Goal: Task Accomplishment & Management: Manage account settings

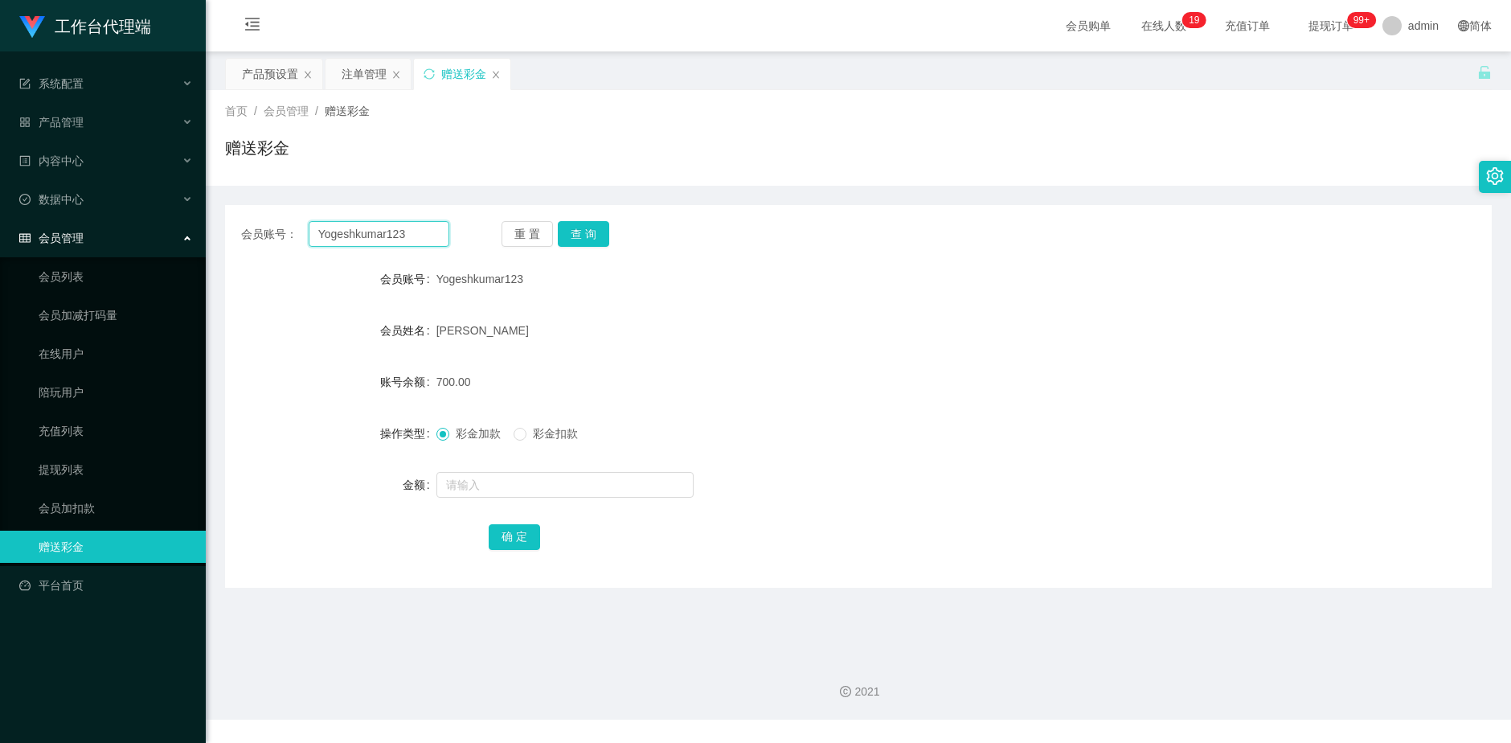
drag, startPoint x: 408, startPoint y: 230, endPoint x: 158, endPoint y: 220, distance: 251.0
click at [168, 220] on section "工作台代理端 系统配置 产品管理 产品列表 产品预设置 开奖记录 注单管理 即时注单 内容中心 数据中心 会员管理 会员列表 会员加减打码量 在线用户 陪玩用…" at bounding box center [755, 359] width 1511 height 719
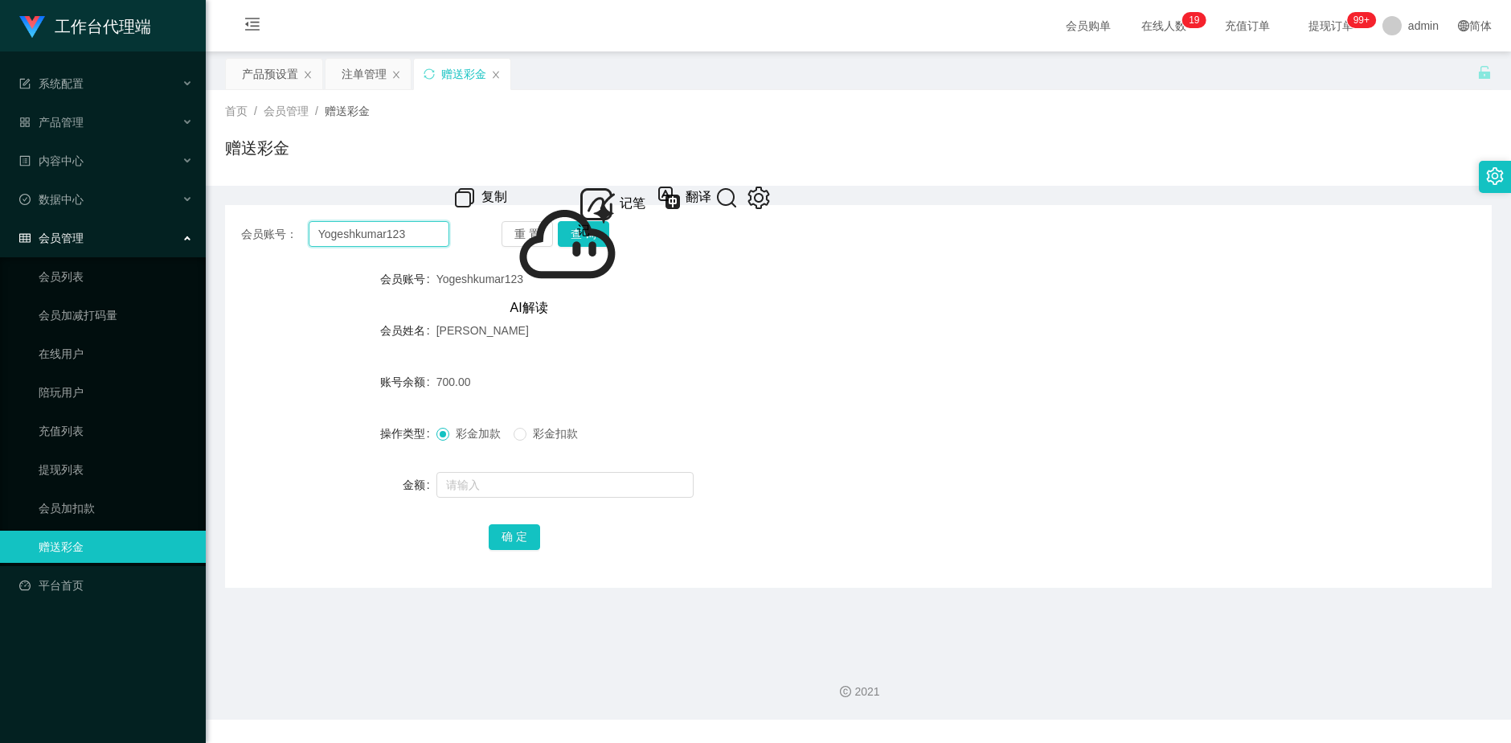
paste input "453577040"
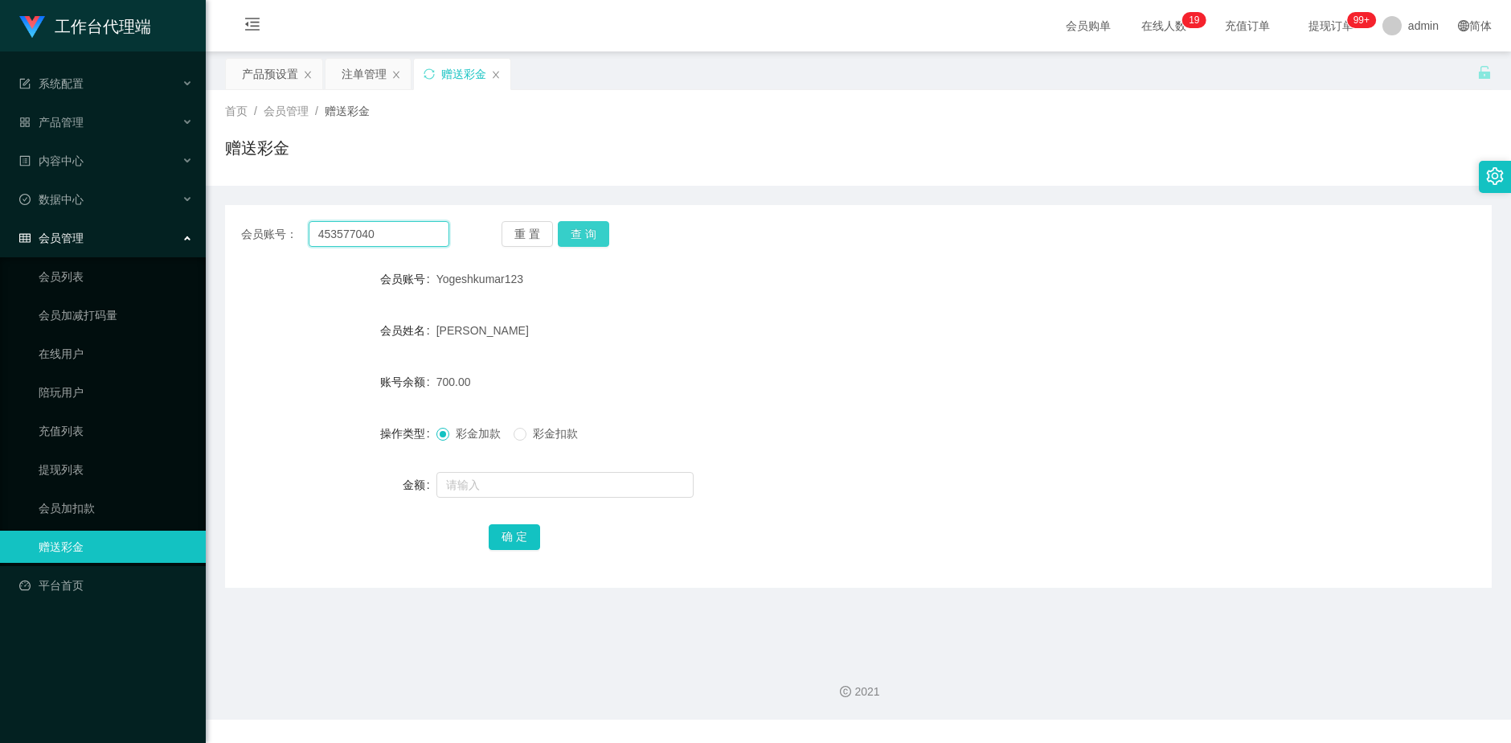
type input "453577040"
click at [602, 236] on button "查 询" at bounding box center [583, 234] width 51 height 26
click at [361, 76] on div "注单管理" at bounding box center [364, 74] width 45 height 31
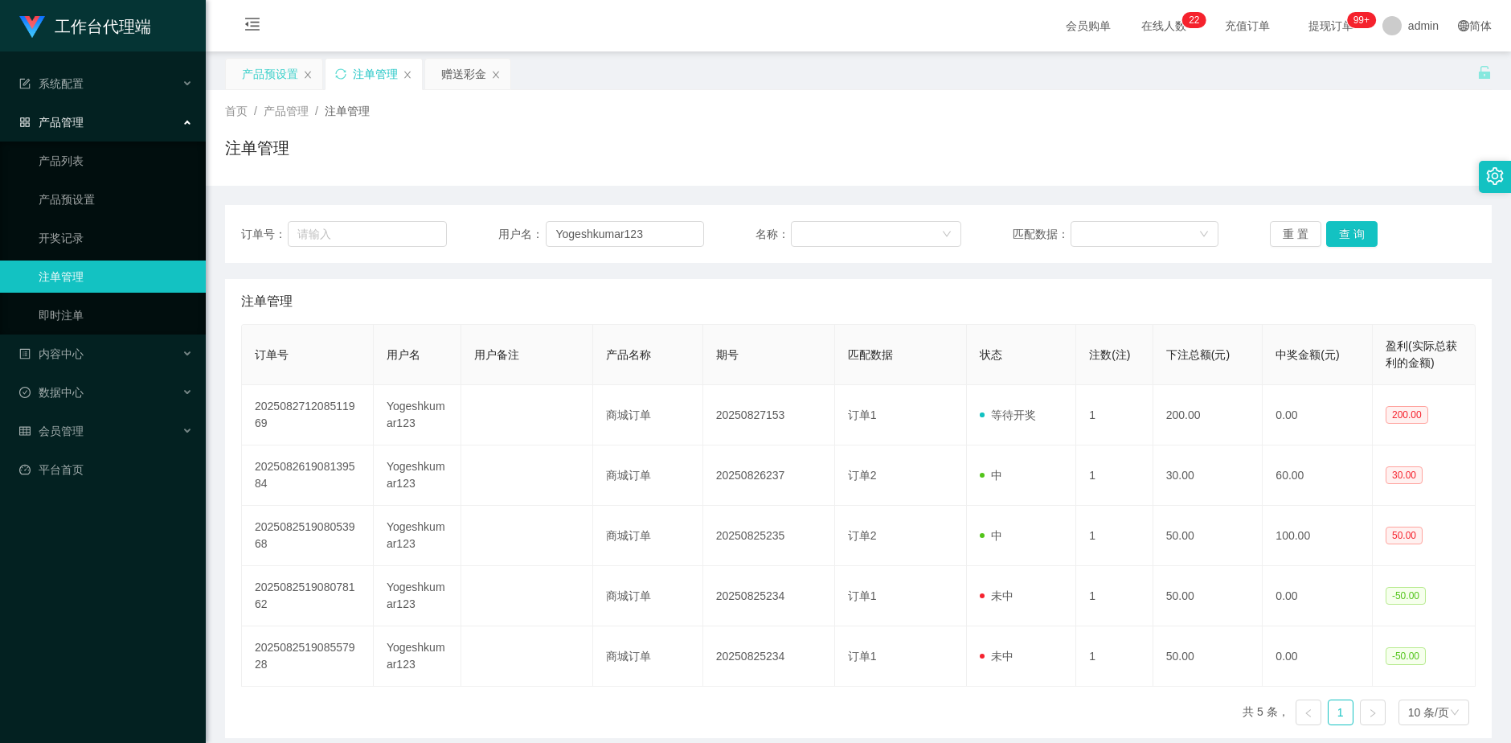
click at [266, 71] on div "产品预设置" at bounding box center [270, 74] width 56 height 31
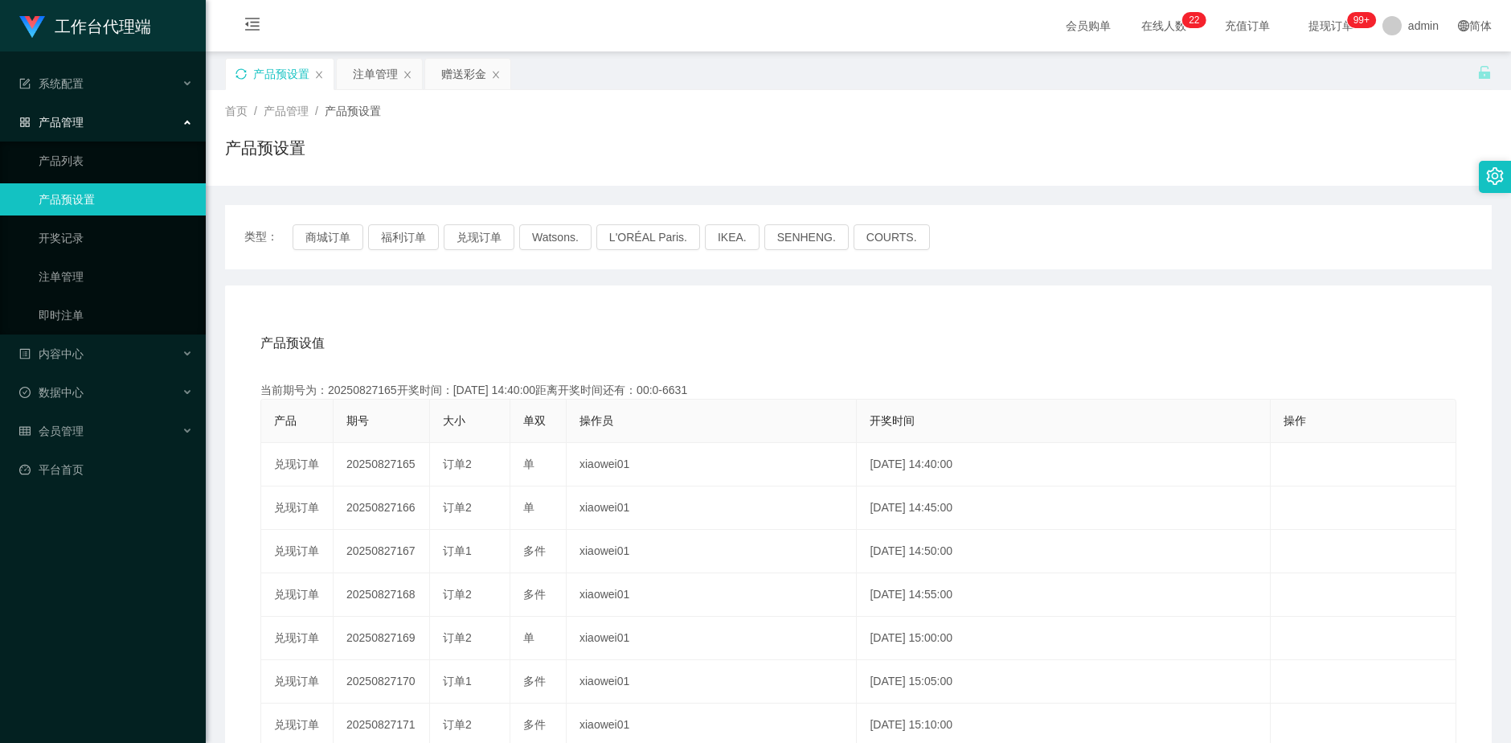
click at [244, 72] on icon "图标: sync" at bounding box center [241, 73] width 11 height 11
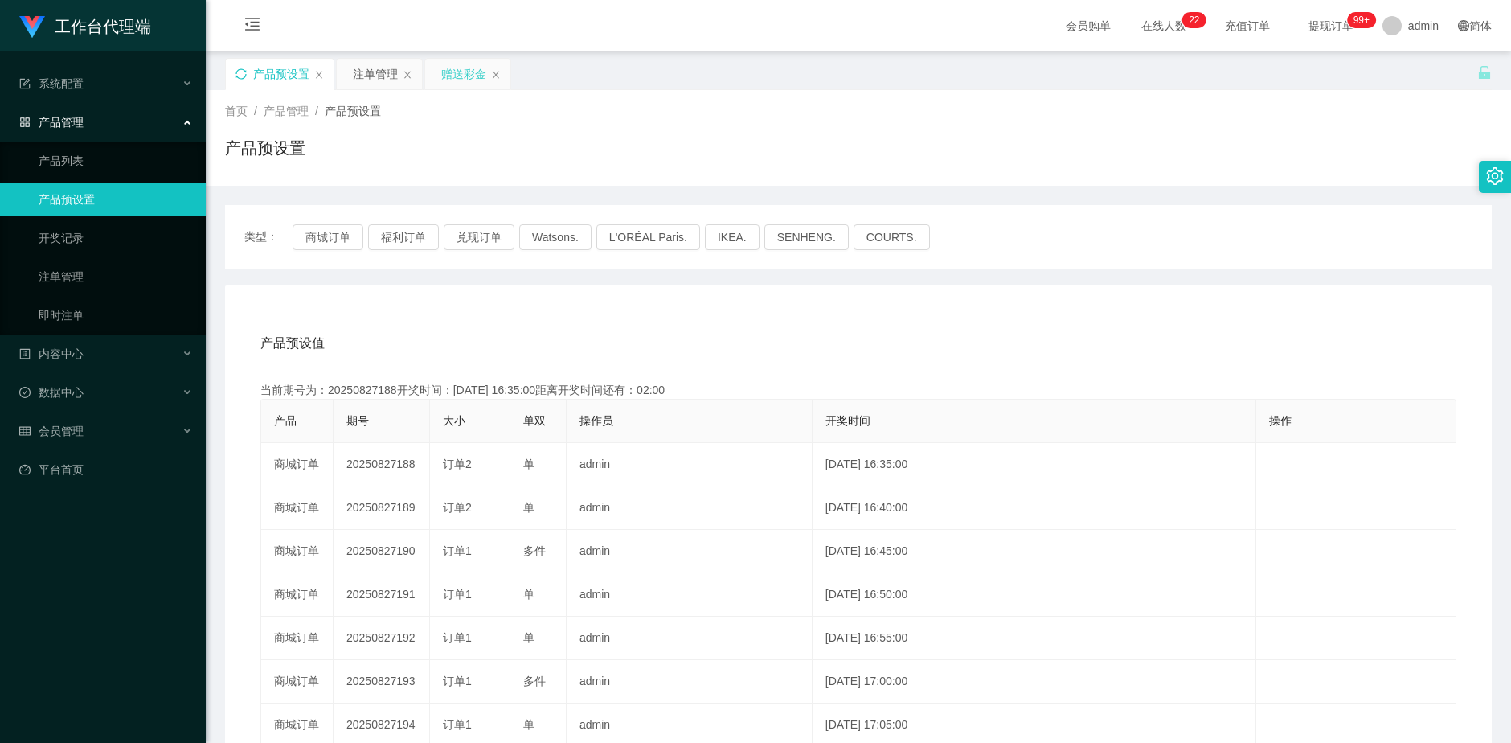
click at [463, 76] on div "赠送彩金" at bounding box center [463, 74] width 45 height 31
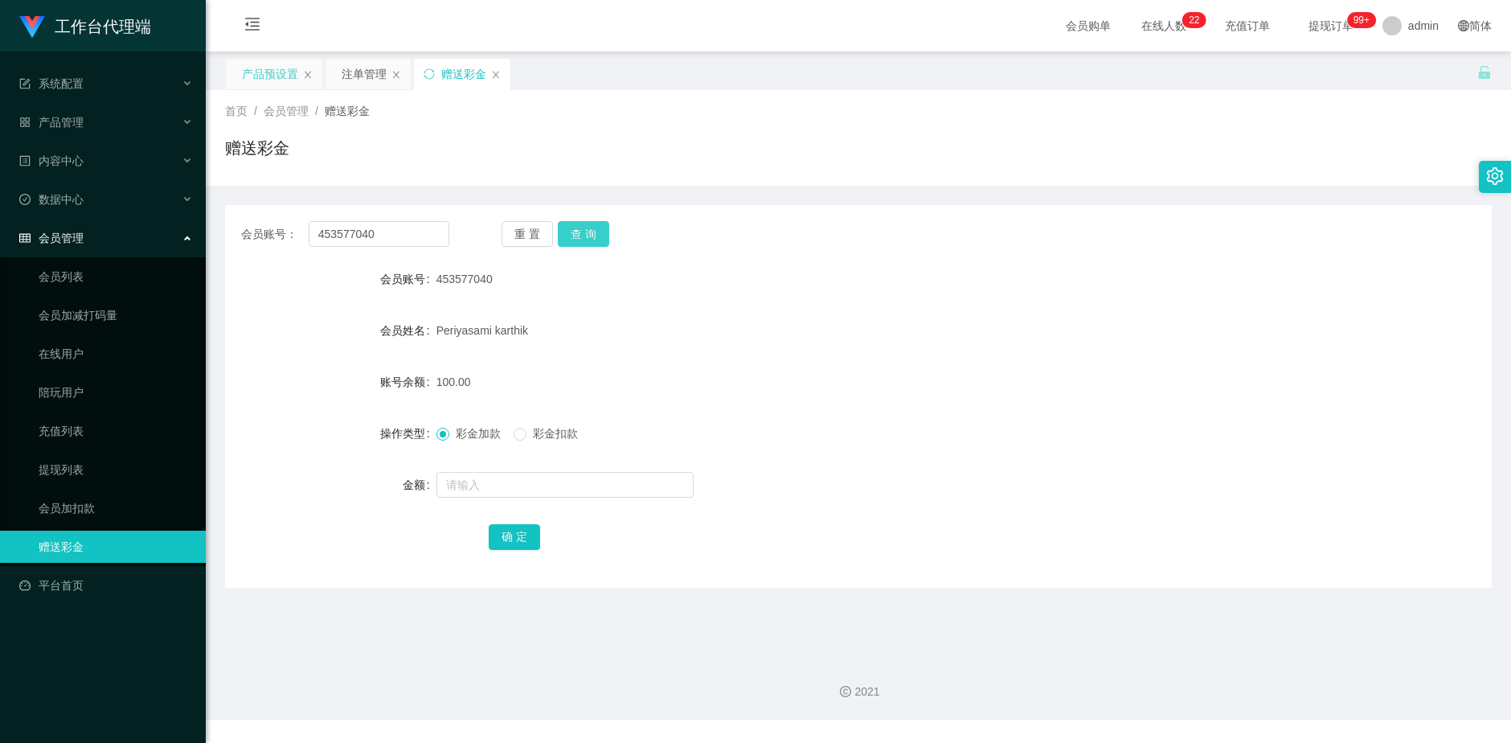
click at [585, 237] on button "查 询" at bounding box center [583, 234] width 51 height 26
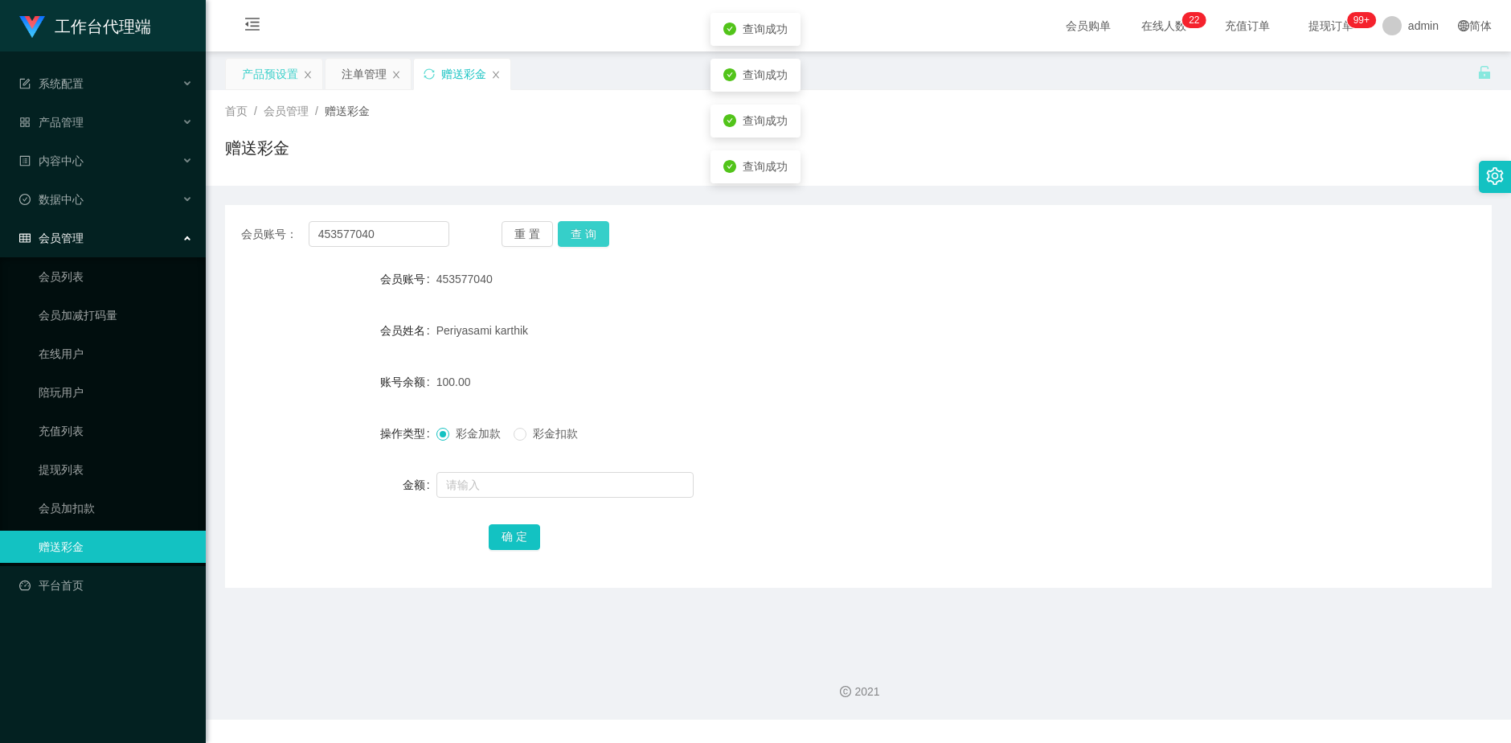
click at [585, 237] on button "查 询" at bounding box center [583, 234] width 51 height 26
click at [585, 237] on button "查 询" at bounding box center [592, 234] width 69 height 26
click at [585, 237] on div "重 置 查 询" at bounding box center [606, 234] width 208 height 26
click at [585, 237] on button "查 询" at bounding box center [583, 234] width 51 height 26
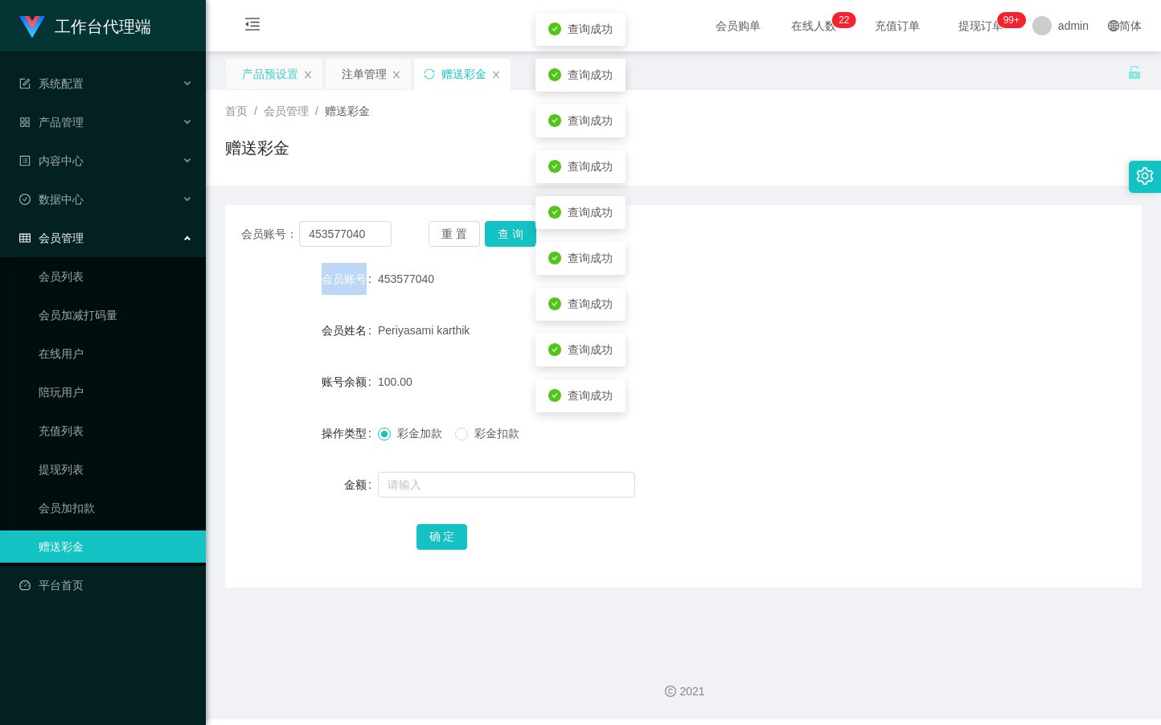
click at [584, 231] on div "会员账号： 453577040 重 置 查 询" at bounding box center [683, 234] width 916 height 26
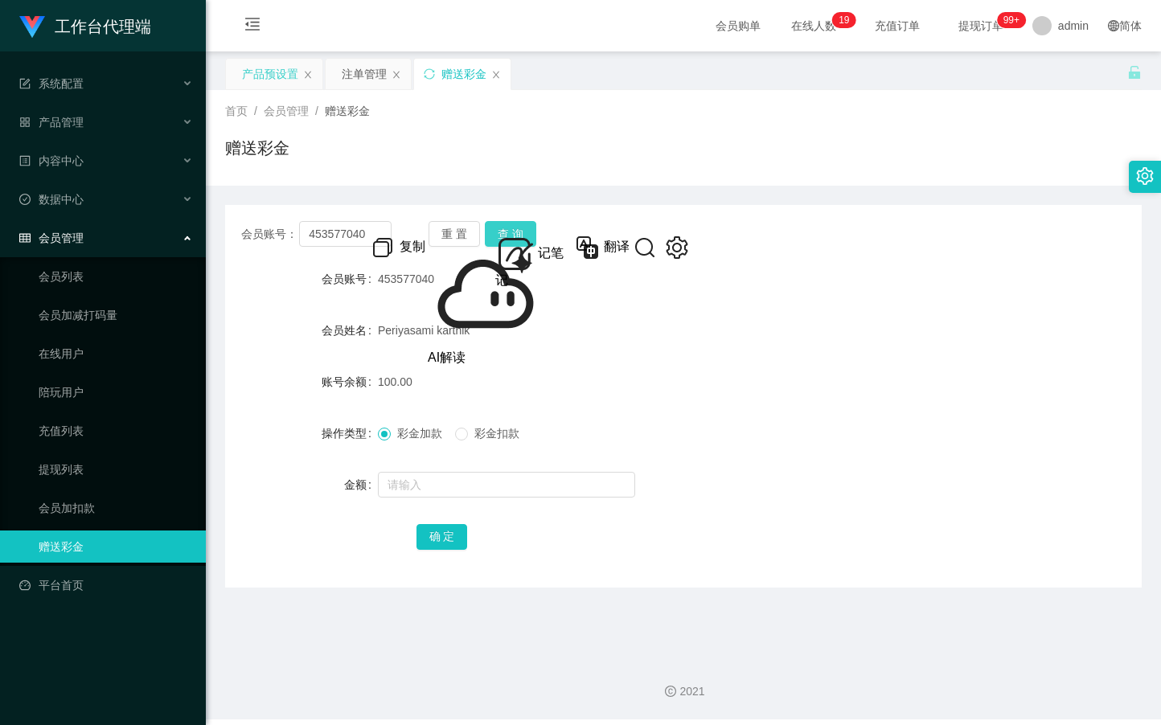
drag, startPoint x: 621, startPoint y: 363, endPoint x: 510, endPoint y: 240, distance: 166.2
click at [617, 355] on form "会员账号 453577040 会员姓名 [PERSON_NAME] 账号余额 100.00 操作类型 彩金加款 彩金扣款 金额 确 定" at bounding box center [683, 407] width 916 height 289
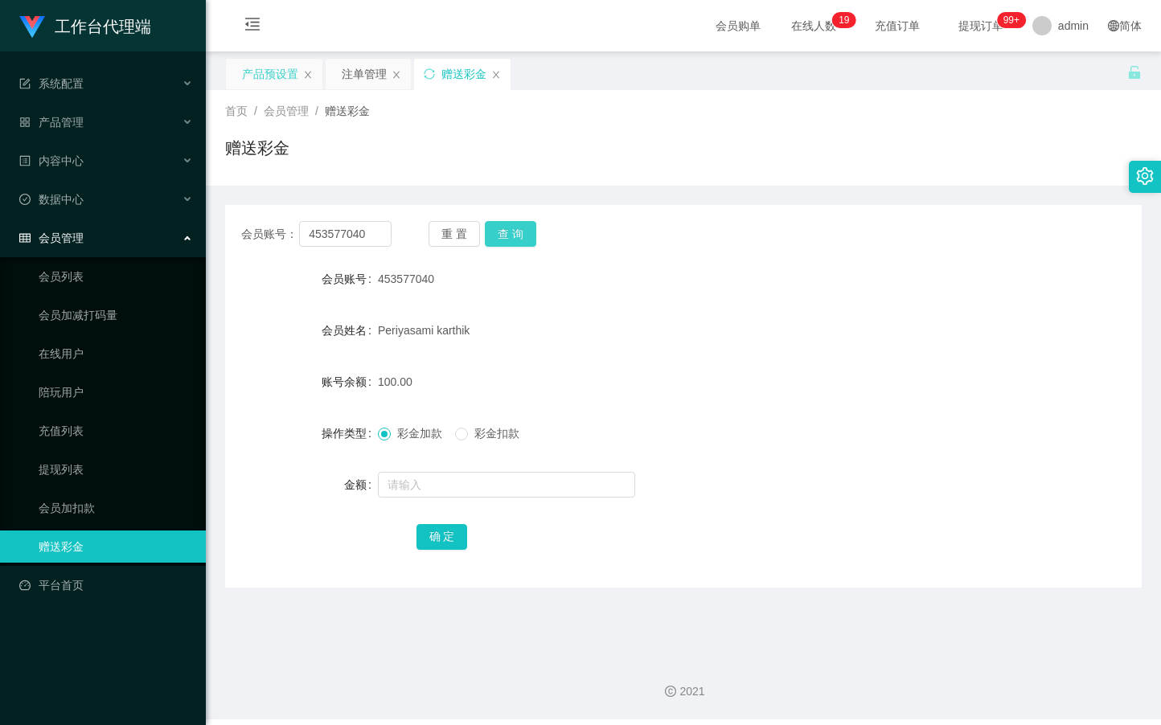
click at [510, 232] on button "查 询" at bounding box center [510, 234] width 51 height 26
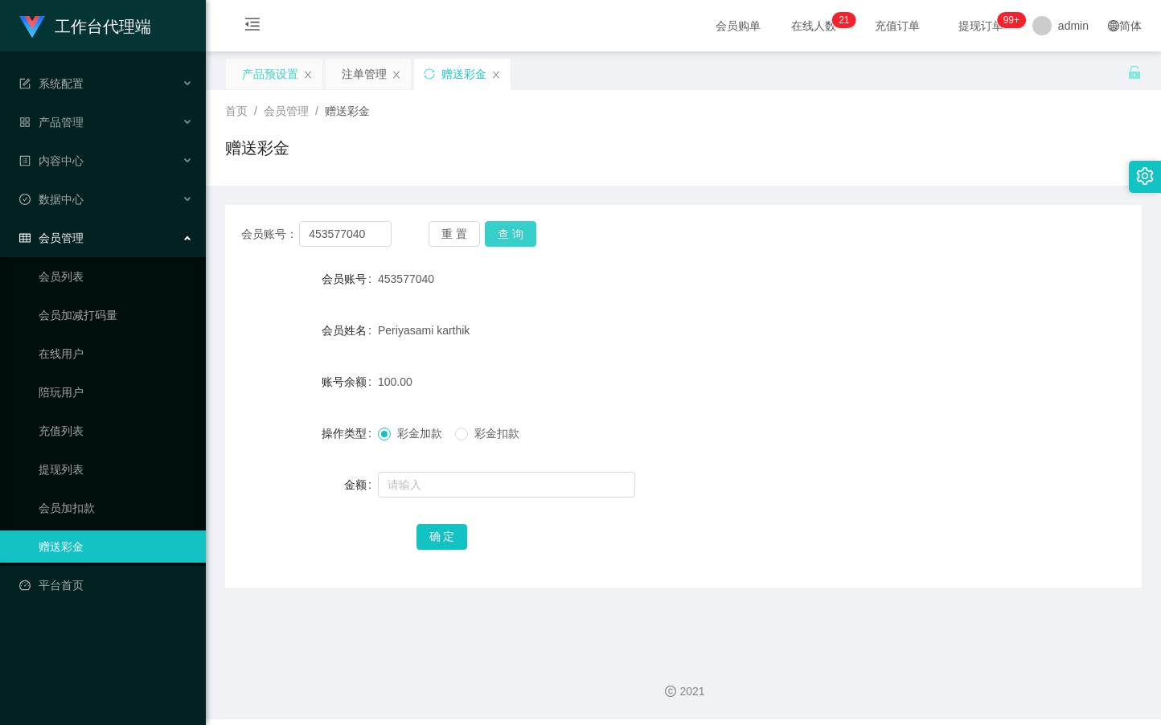
click at [519, 233] on button "查 询" at bounding box center [510, 234] width 51 height 26
click at [519, 232] on button "查 询" at bounding box center [510, 234] width 51 height 26
click at [519, 231] on button "查 询" at bounding box center [519, 234] width 69 height 26
click at [518, 230] on button "查 询" at bounding box center [510, 234] width 51 height 26
click at [515, 230] on button "查 询" at bounding box center [510, 234] width 51 height 26
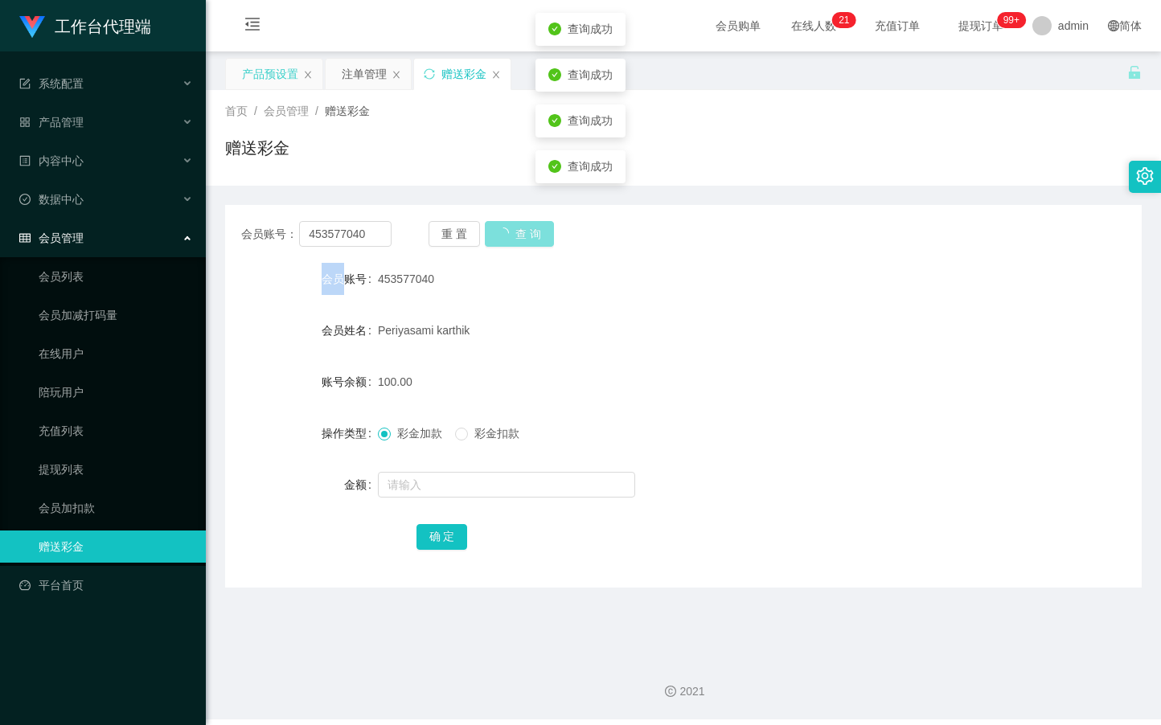
click at [515, 230] on div "重 置 查 询" at bounding box center [503, 234] width 150 height 26
click at [516, 230] on div "重 置 查 询" at bounding box center [503, 234] width 150 height 26
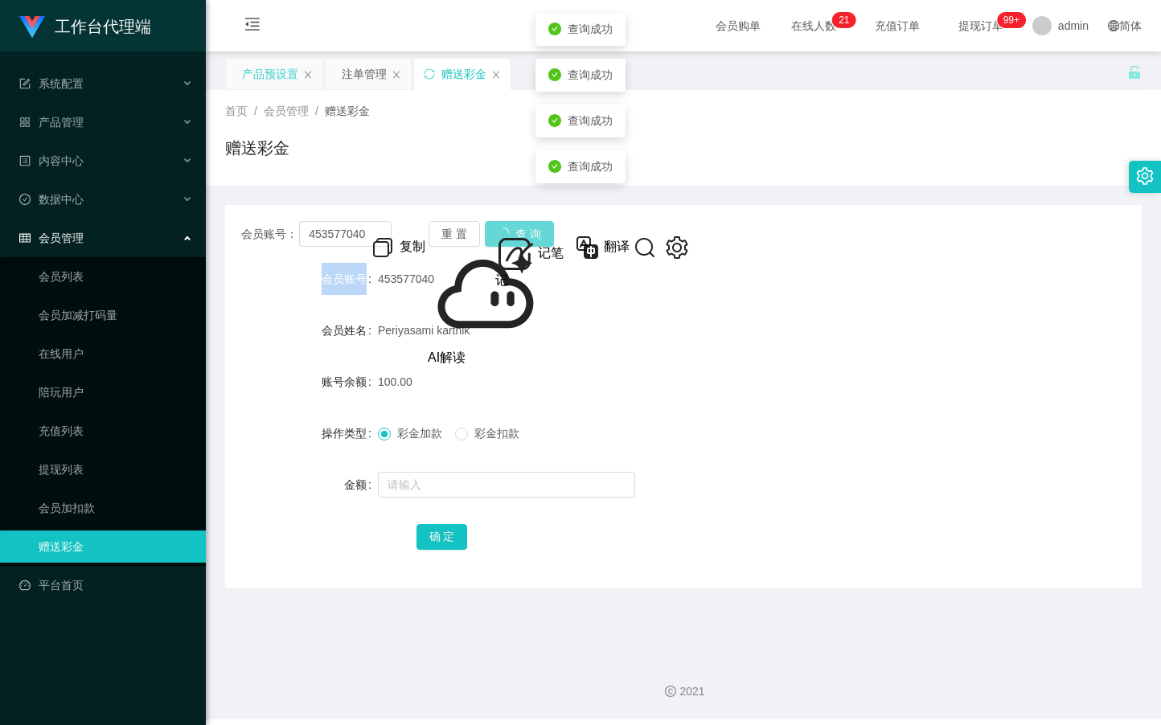
click at [516, 230] on div "重 置 查 询" at bounding box center [503, 234] width 150 height 26
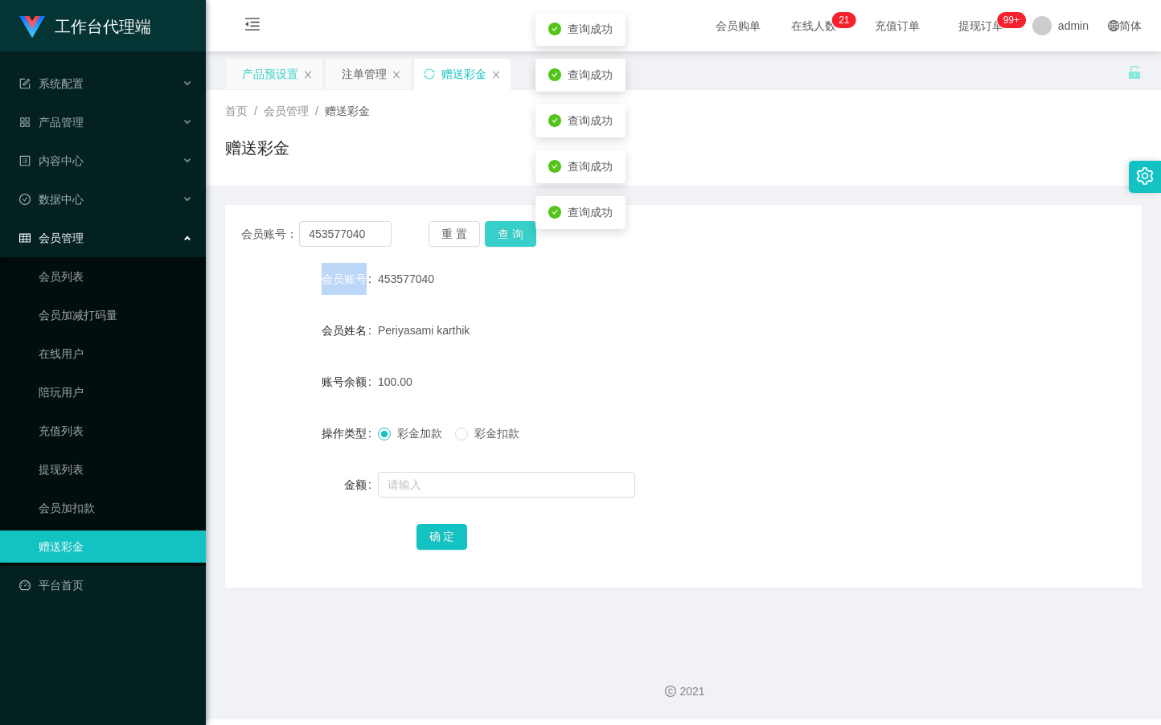
click at [516, 230] on button "查 询" at bounding box center [510, 234] width 51 height 26
drag, startPoint x: 516, startPoint y: 228, endPoint x: 434, endPoint y: 108, distance: 145.2
click at [516, 228] on button "查 询" at bounding box center [510, 234] width 51 height 26
click at [269, 79] on div "产品预设置" at bounding box center [270, 74] width 56 height 31
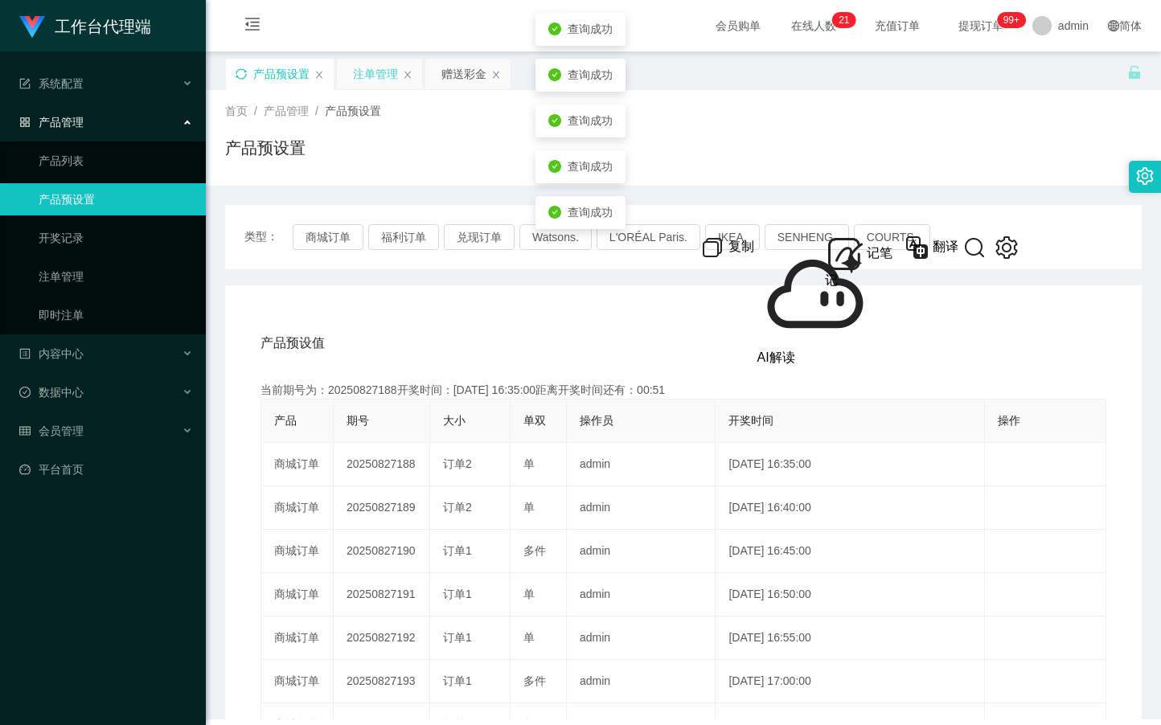
click at [374, 77] on div "注单管理" at bounding box center [375, 74] width 45 height 31
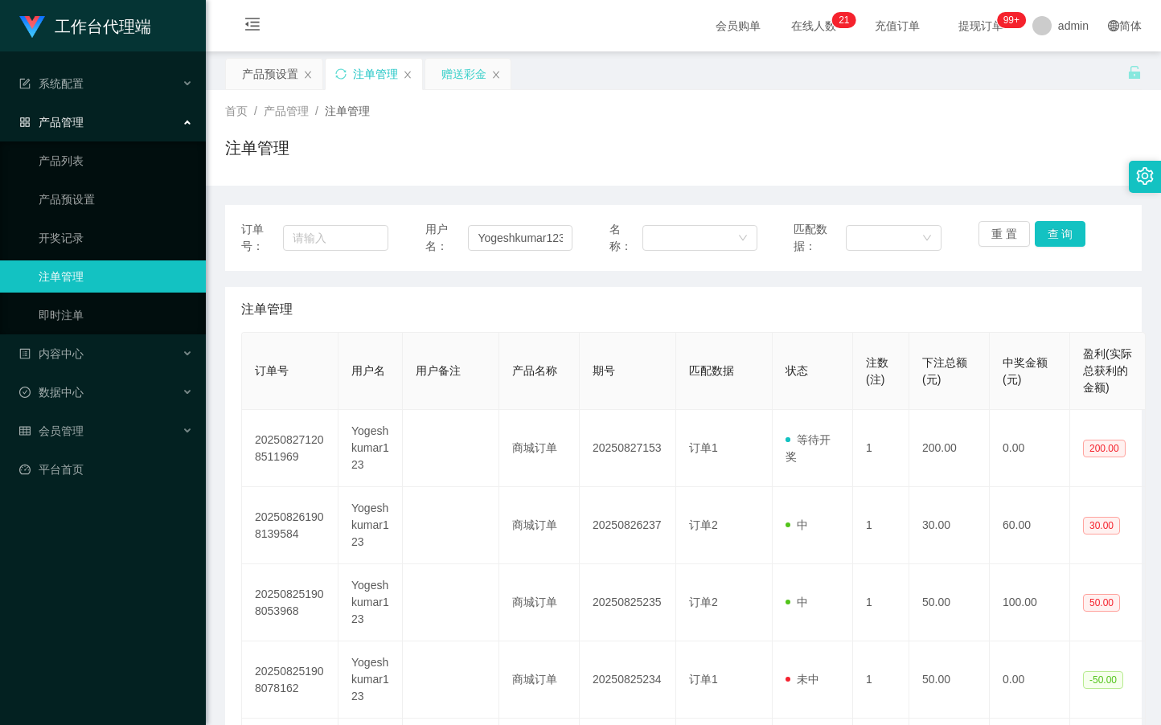
click at [449, 81] on div "赠送彩金" at bounding box center [463, 74] width 45 height 31
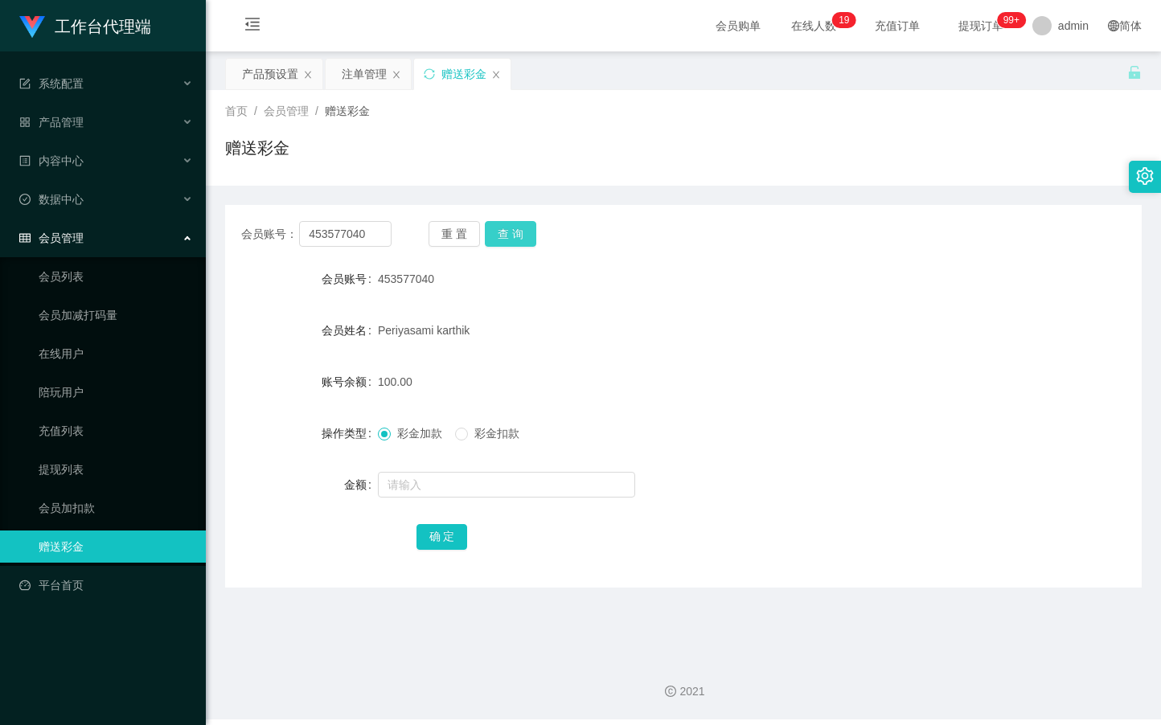
click at [528, 246] on button "查 询" at bounding box center [510, 234] width 51 height 26
drag, startPoint x: 368, startPoint y: 236, endPoint x: 299, endPoint y: 238, distance: 69.2
click at [299, 238] on input "453577040" at bounding box center [345, 234] width 92 height 26
click at [366, 67] on div "注单管理" at bounding box center [364, 74] width 45 height 31
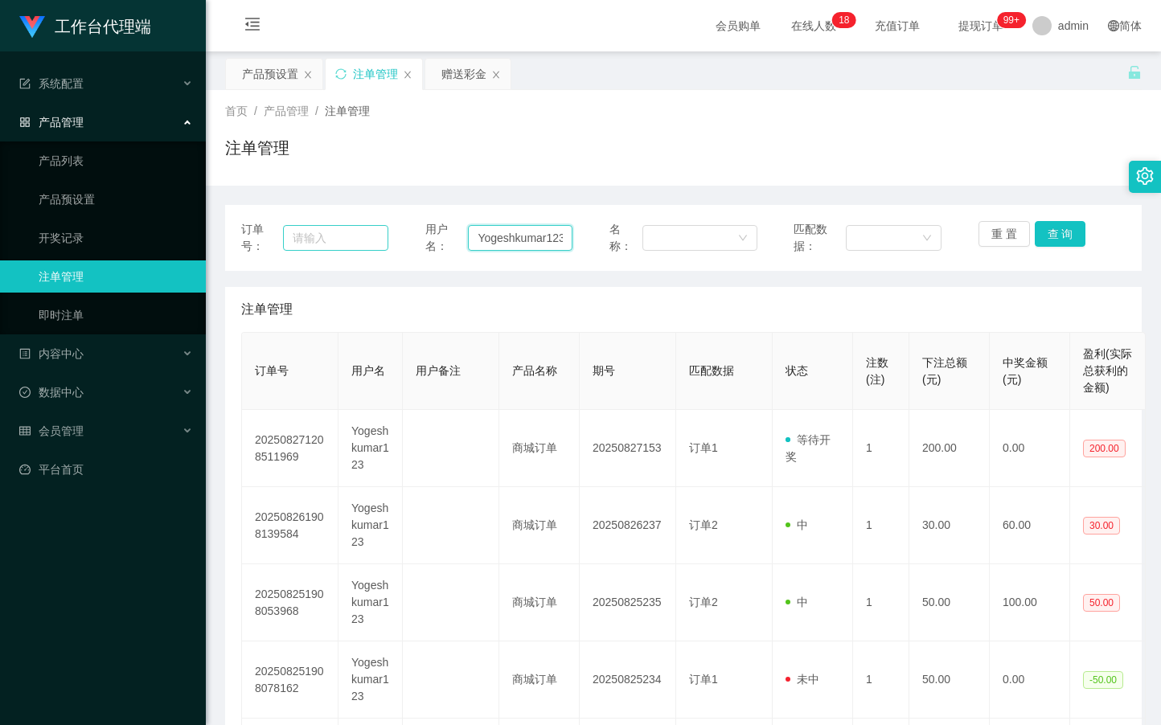
drag, startPoint x: 564, startPoint y: 239, endPoint x: 375, endPoint y: 244, distance: 189.0
click at [375, 244] on div "订单号： 用户名： Yogeshkumar123 名称： 匹配数据： 重 置 查 询" at bounding box center [683, 238] width 884 height 34
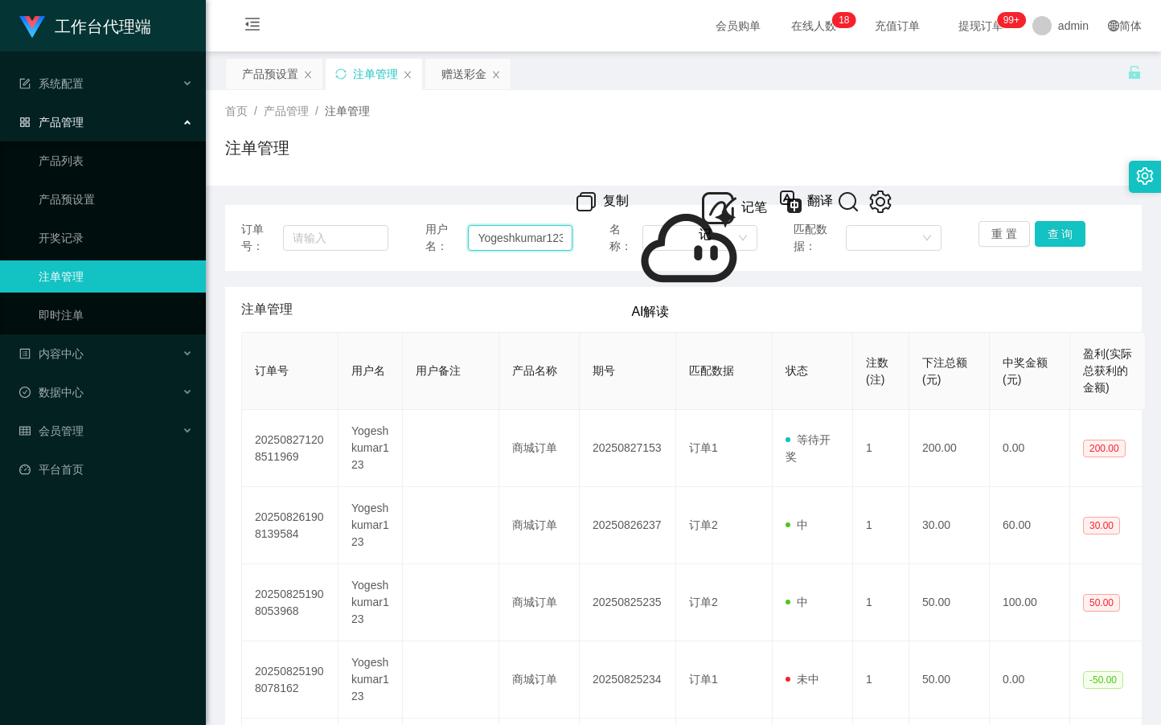
paste input "453577040"
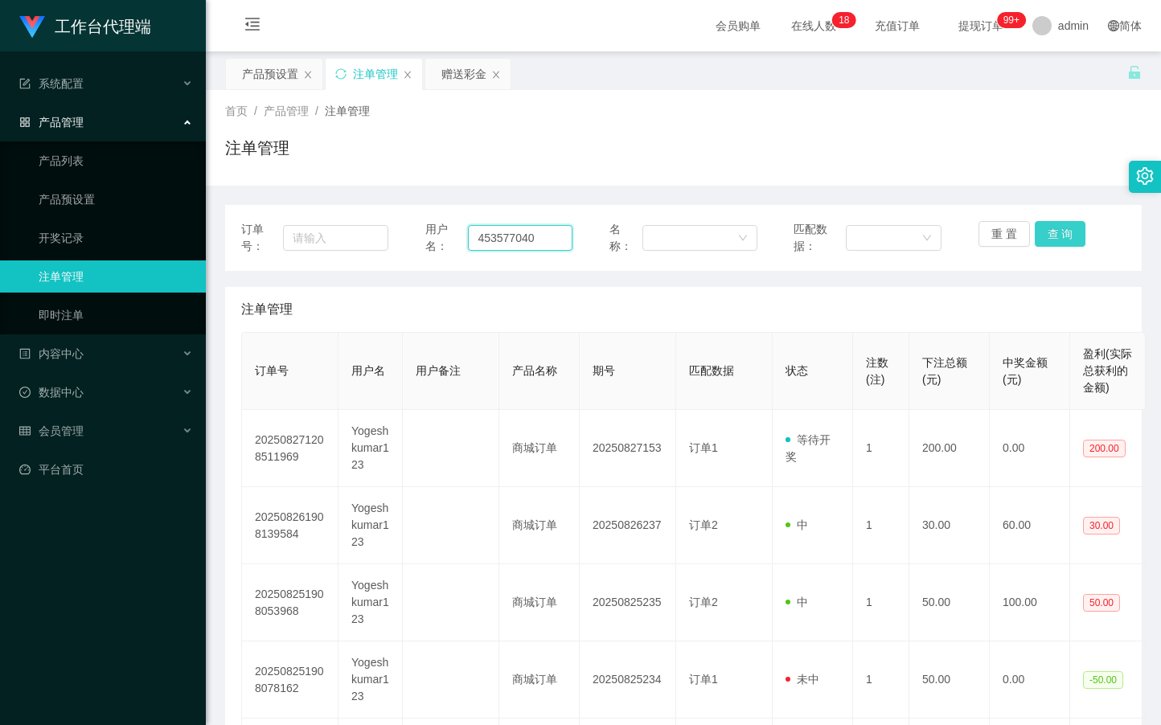
type input "453577040"
click at [1039, 240] on button "查 询" at bounding box center [1060, 234] width 51 height 26
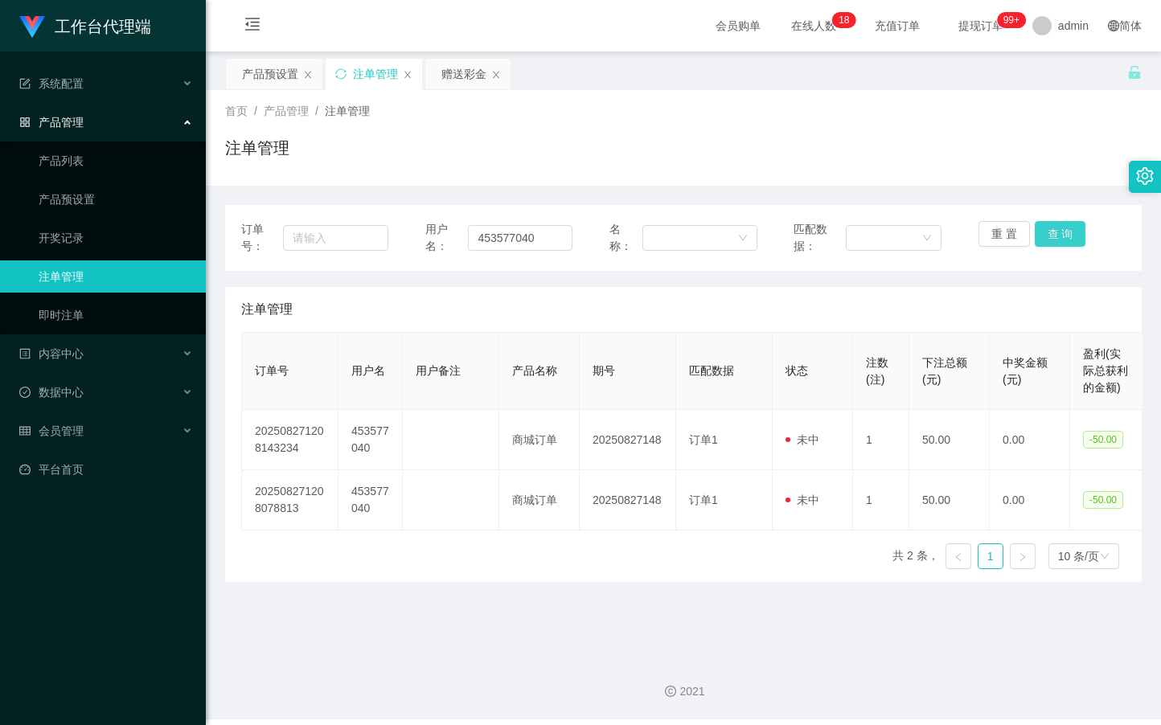
click at [1042, 240] on button "查 询" at bounding box center [1060, 234] width 51 height 26
drag, startPoint x: 1042, startPoint y: 240, endPoint x: 1063, endPoint y: 173, distance: 70.7
click at [1042, 240] on button "查 询" at bounding box center [1060, 234] width 51 height 26
click at [444, 68] on div "赠送彩金" at bounding box center [463, 74] width 45 height 31
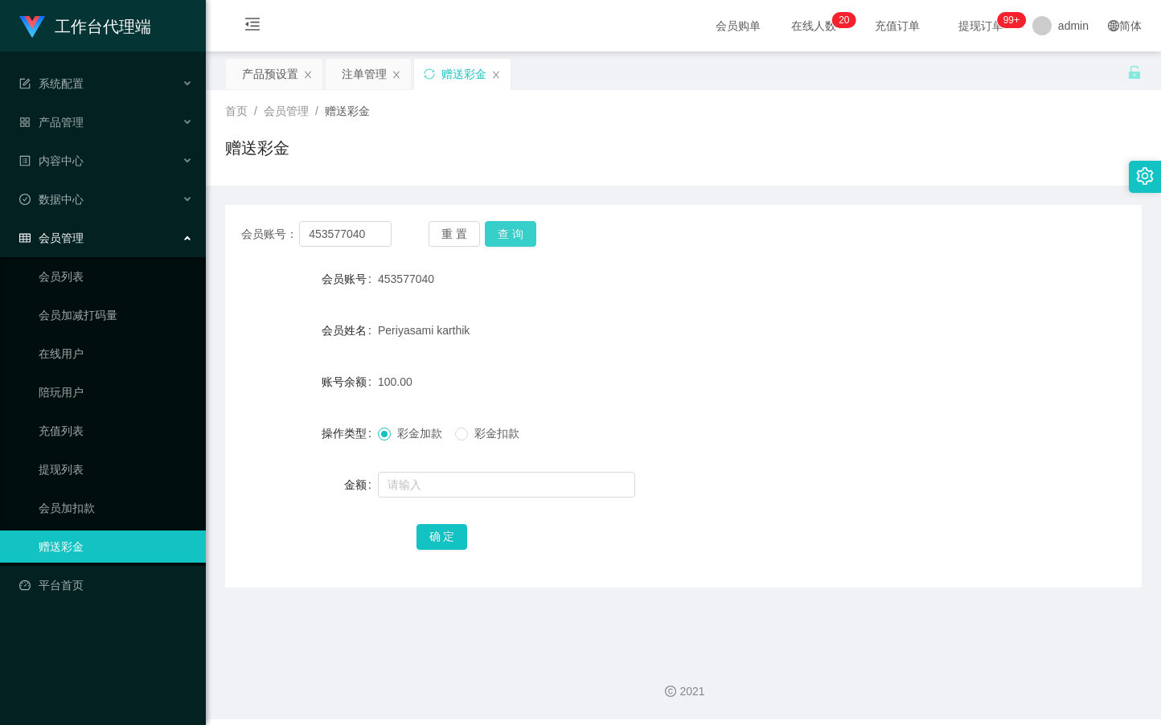
click at [519, 227] on button "查 询" at bounding box center [510, 234] width 51 height 26
click at [519, 227] on div "重 置 查 询" at bounding box center [503, 234] width 150 height 26
click at [519, 227] on button "查 询" at bounding box center [510, 234] width 51 height 26
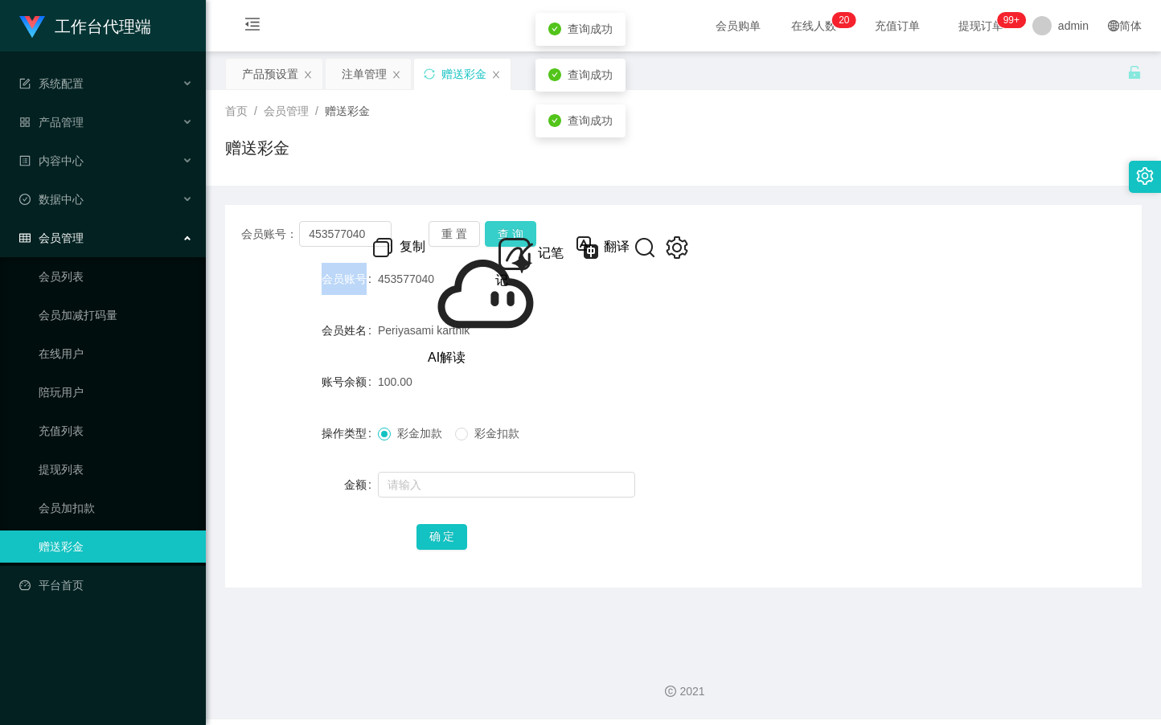
click at [519, 227] on div "重 置 查 询" at bounding box center [503, 234] width 150 height 26
click at [519, 227] on button "查 询" at bounding box center [510, 234] width 51 height 26
drag, startPoint x: 519, startPoint y: 227, endPoint x: 531, endPoint y: 219, distance: 14.5
click at [519, 227] on button "查 询" at bounding box center [519, 234] width 69 height 26
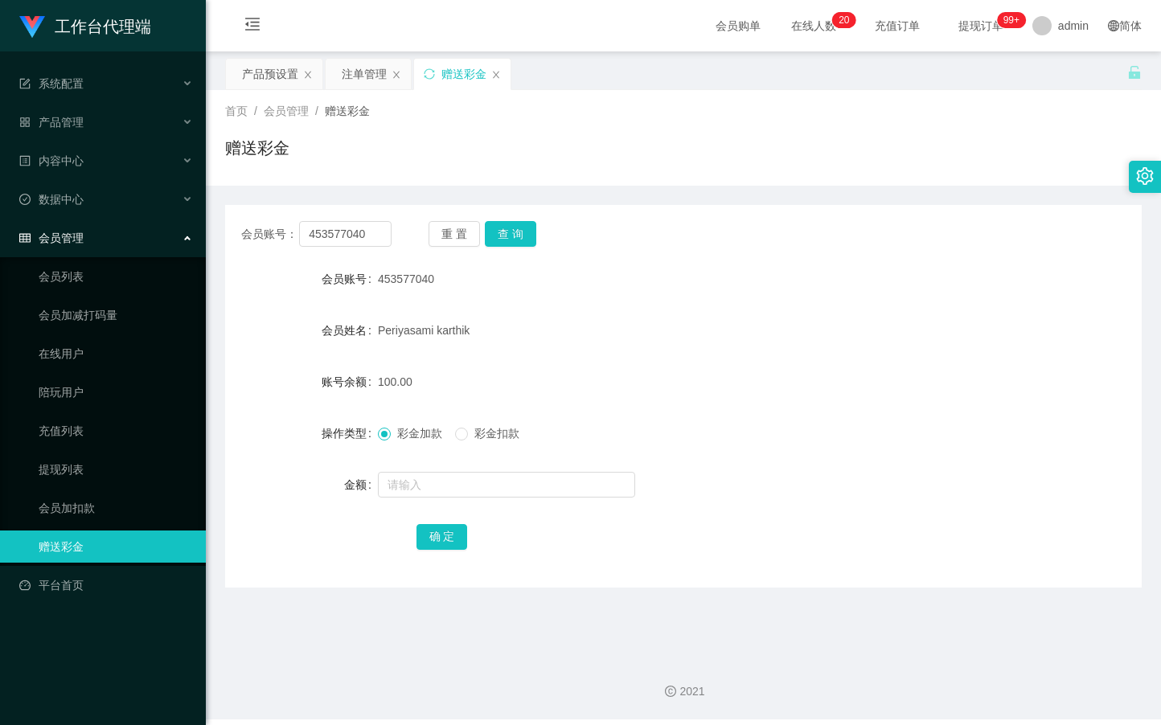
drag, startPoint x: 576, startPoint y: 342, endPoint x: 519, endPoint y: 264, distance: 96.6
click at [573, 337] on div "Periyasami karthik" at bounding box center [645, 330] width 535 height 32
click at [507, 241] on button "查 询" at bounding box center [510, 234] width 51 height 26
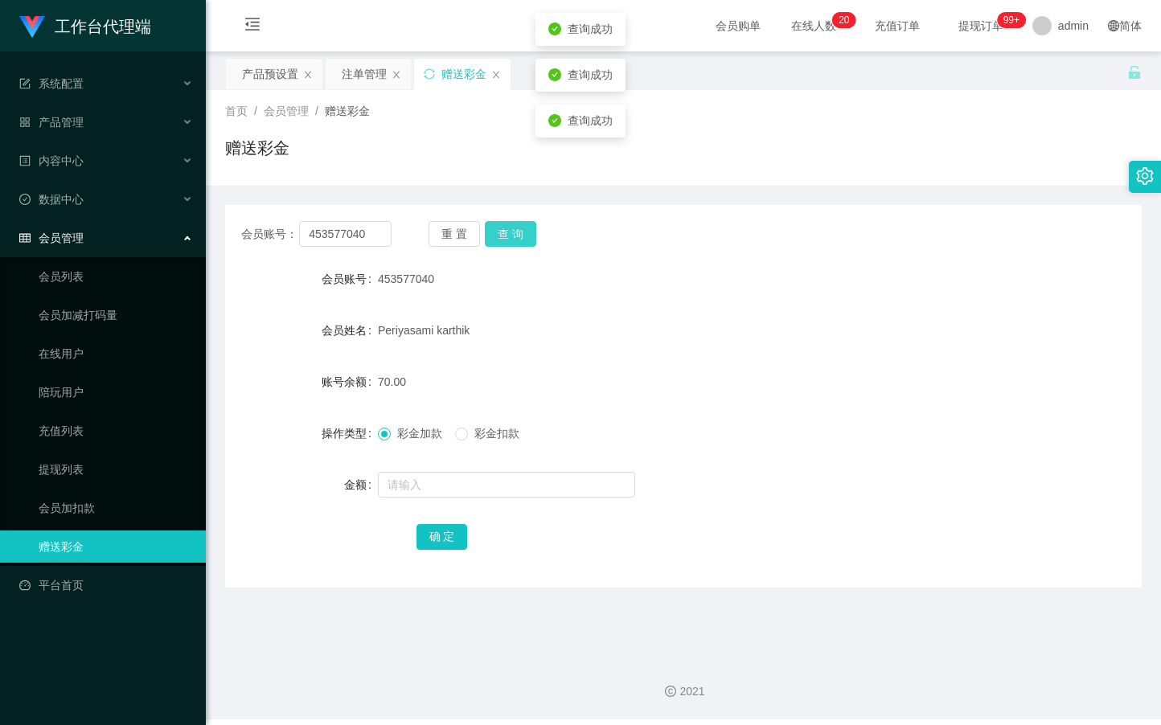
click at [507, 241] on button "查 询" at bounding box center [510, 234] width 51 height 26
click at [282, 80] on div "产品预设置" at bounding box center [270, 74] width 56 height 31
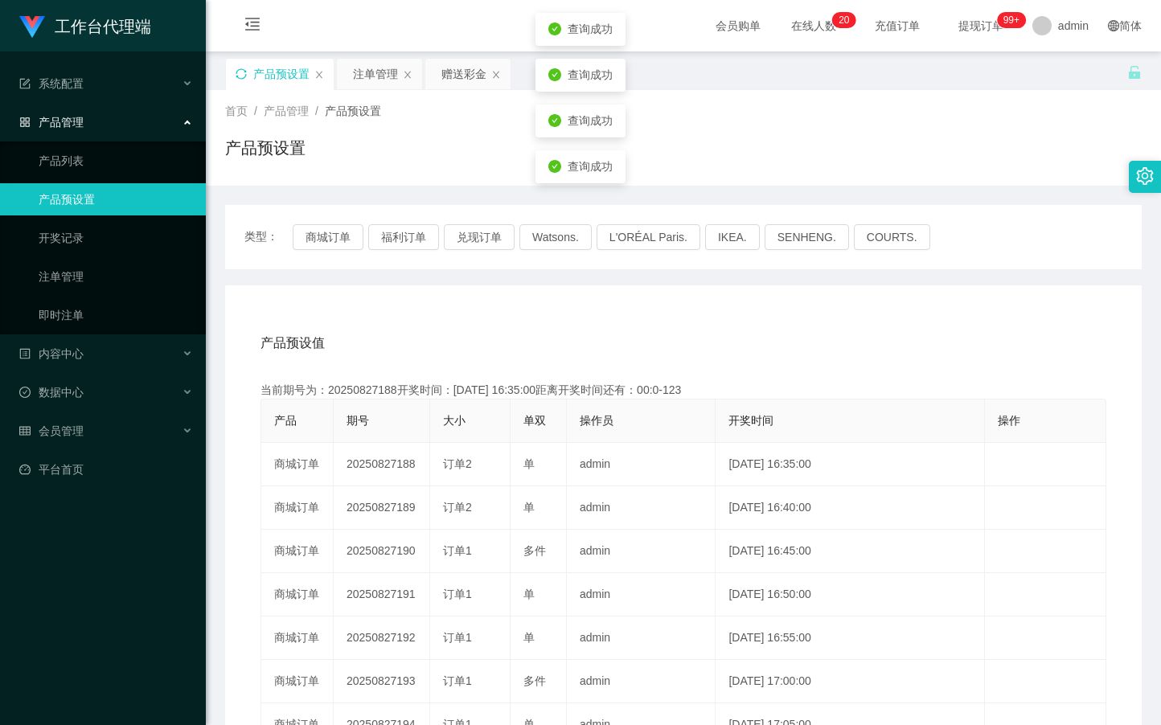
click at [245, 76] on icon "图标: sync" at bounding box center [241, 73] width 10 height 10
click at [371, 72] on div "注单管理" at bounding box center [375, 74] width 45 height 31
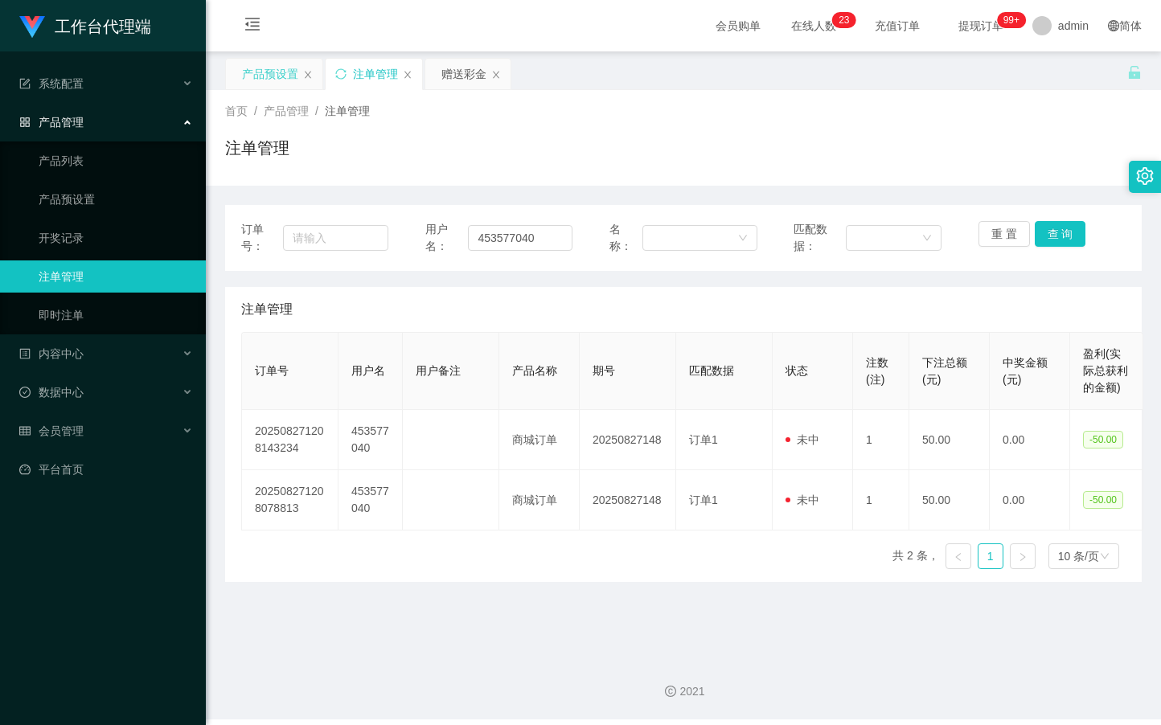
click at [275, 70] on div "产品预设置" at bounding box center [270, 74] width 56 height 31
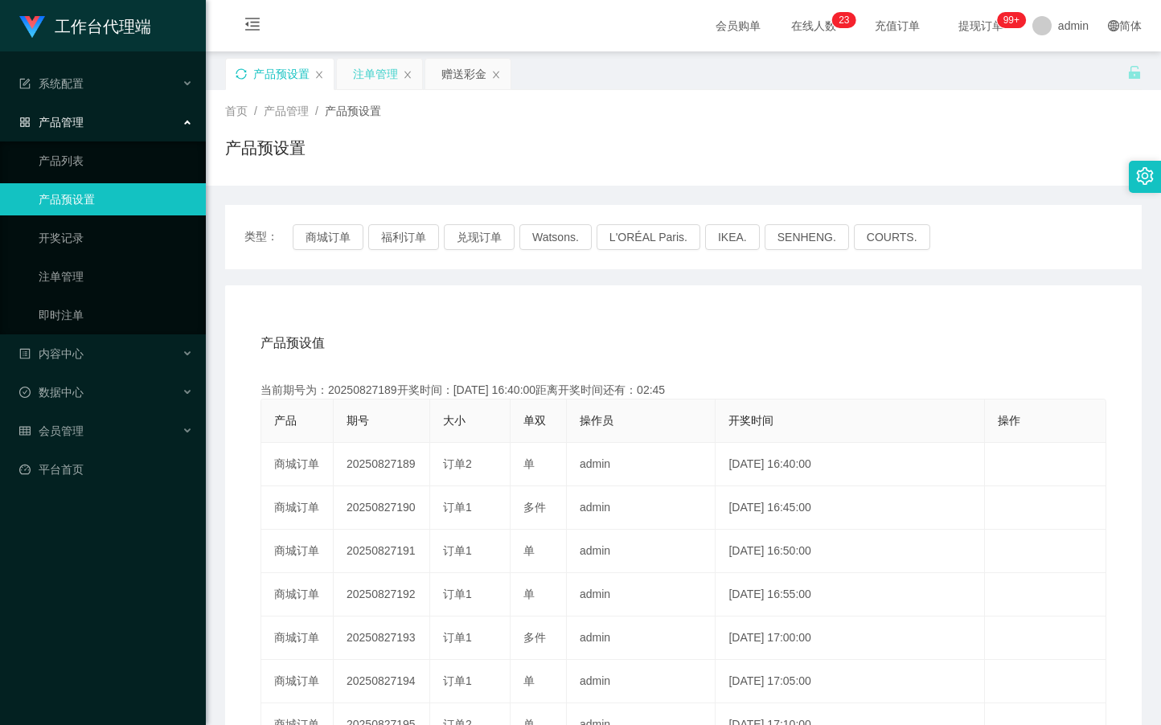
click at [375, 68] on div "注单管理" at bounding box center [375, 74] width 45 height 31
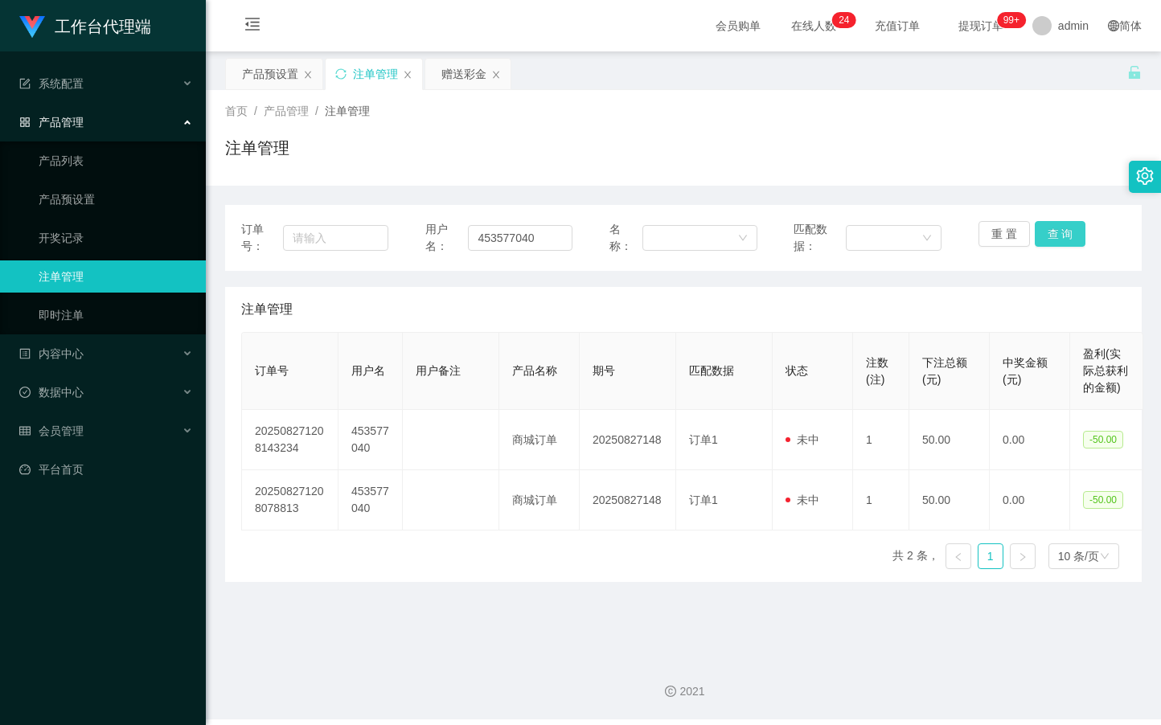
click at [1049, 229] on button "查 询" at bounding box center [1060, 234] width 51 height 26
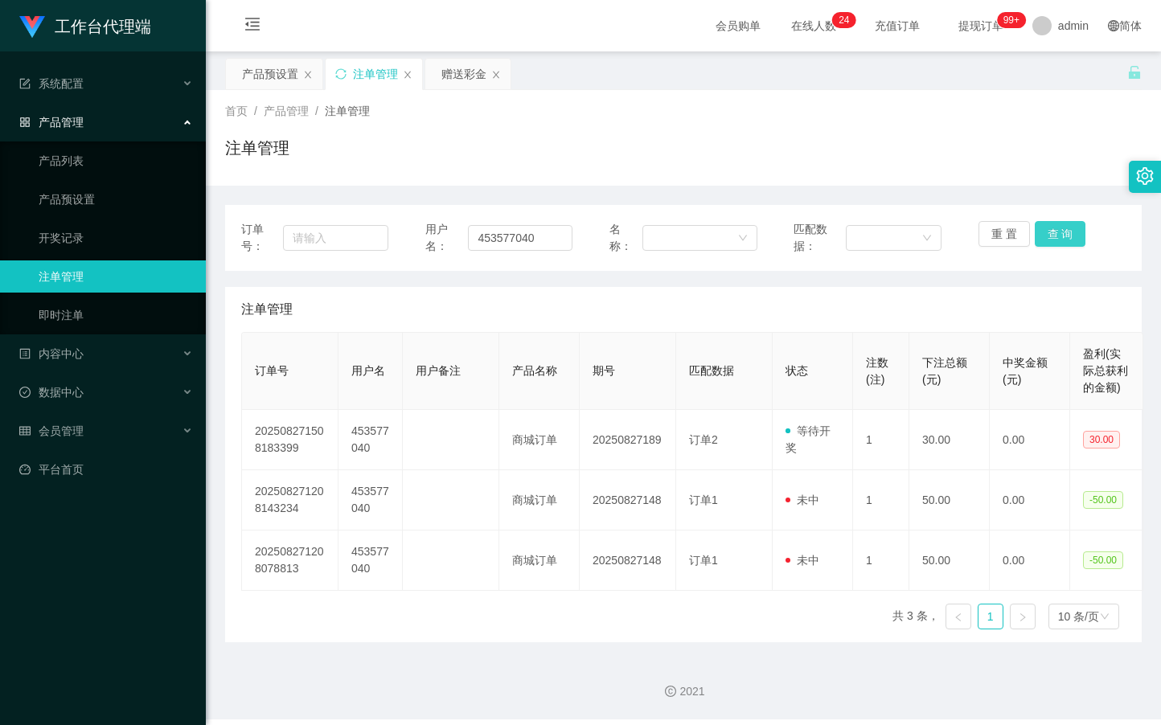
click at [1049, 229] on button "查 询" at bounding box center [1060, 234] width 51 height 26
click at [1049, 231] on button "查 询" at bounding box center [1060, 234] width 51 height 26
click at [466, 73] on div "赠送彩金" at bounding box center [463, 74] width 45 height 31
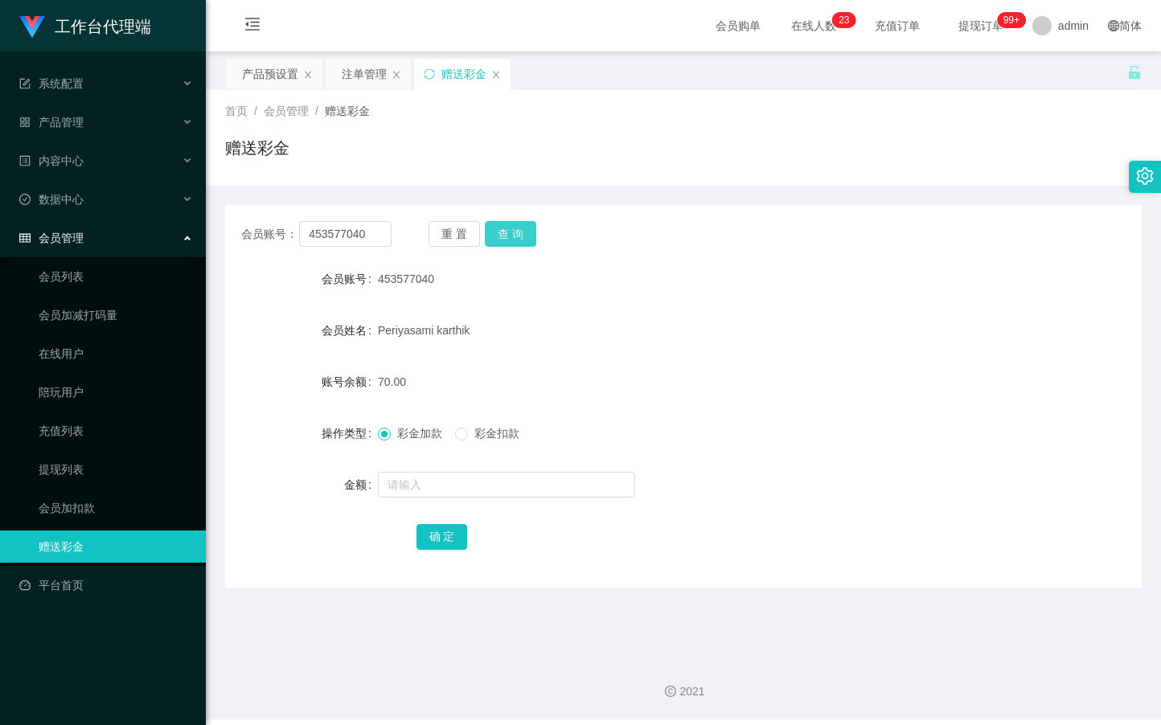
click at [523, 230] on button "查 询" at bounding box center [510, 234] width 51 height 26
